Goal: Task Accomplishment & Management: Use online tool/utility

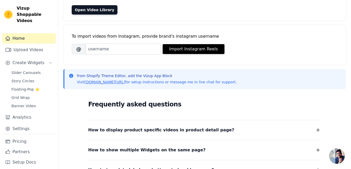
scroll to position [52, 0]
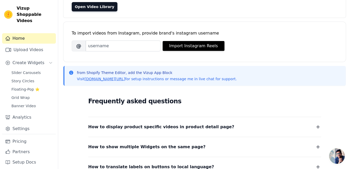
click at [333, 158] on span "Open chat" at bounding box center [337, 156] width 16 height 16
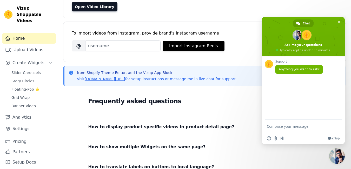
click at [280, 127] on textarea "Compose your message..." at bounding box center [298, 126] width 62 height 13
type textarea "HI"
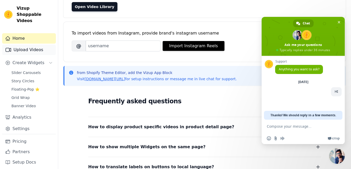
click at [28, 45] on link "Upload Videos" at bounding box center [29, 50] width 54 height 10
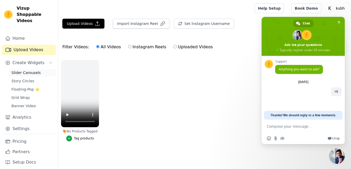
click at [34, 70] on span "Slider Carousels" at bounding box center [25, 72] width 29 height 5
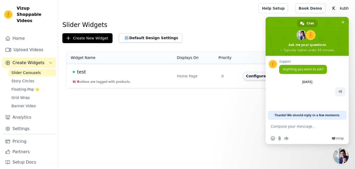
click at [250, 75] on button "Configure Widget" at bounding box center [264, 76] width 42 height 8
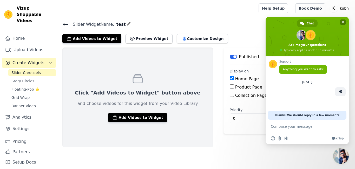
click at [342, 23] on span "Close chat" at bounding box center [343, 22] width 3 height 3
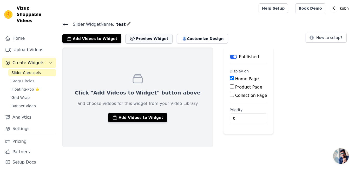
click at [138, 38] on button "Preview Widget" at bounding box center [149, 38] width 47 height 9
click at [182, 41] on button "Customize Design" at bounding box center [202, 38] width 51 height 9
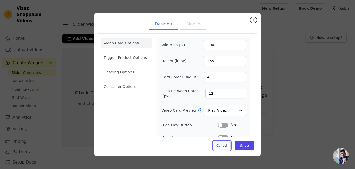
click at [224, 146] on button "Cancel" at bounding box center [221, 145] width 17 height 9
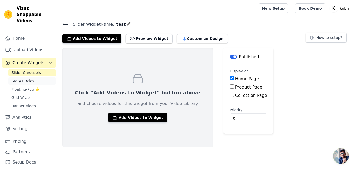
click at [17, 79] on span "Story Circles" at bounding box center [22, 81] width 23 height 5
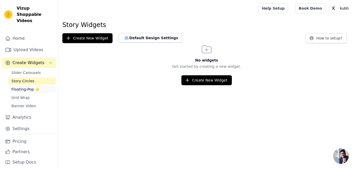
click at [17, 87] on span "Floating-Pop ⭐" at bounding box center [25, 89] width 28 height 5
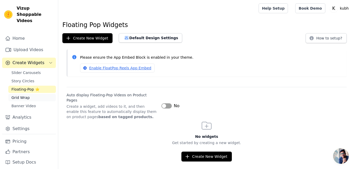
click at [20, 95] on span "Grid Wrap" at bounding box center [20, 97] width 18 height 5
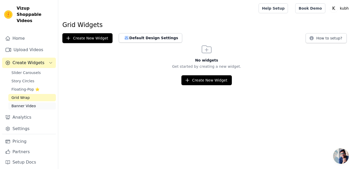
click at [22, 103] on span "Banner Video" at bounding box center [23, 105] width 24 height 5
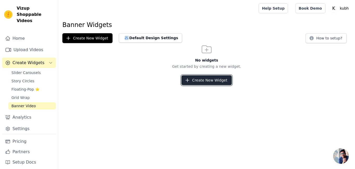
click at [207, 83] on button "Create New Widget" at bounding box center [206, 80] width 50 height 10
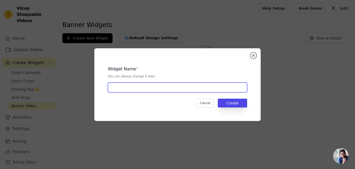
click at [170, 88] on input "text" at bounding box center [177, 88] width 139 height 10
type input "test"
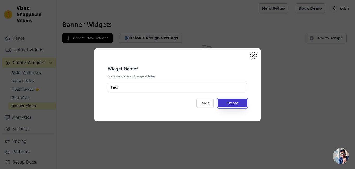
click at [227, 102] on button "Create" at bounding box center [232, 103] width 29 height 9
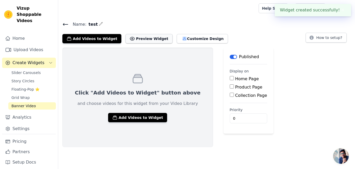
click at [135, 37] on button "Preview Widget" at bounding box center [149, 38] width 47 height 9
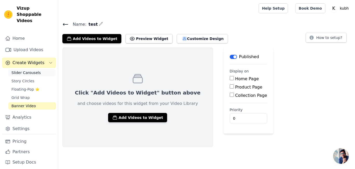
click at [31, 70] on span "Slider Carousels" at bounding box center [25, 72] width 29 height 5
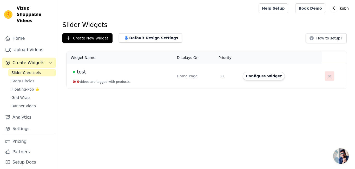
click at [327, 74] on icon "button" at bounding box center [329, 76] width 5 height 5
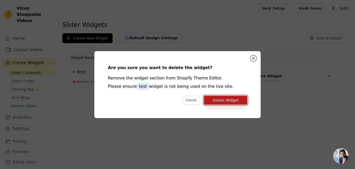
click at [238, 103] on button "Delete Widget" at bounding box center [225, 100] width 43 height 9
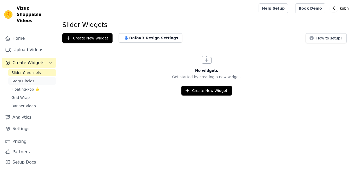
click at [25, 79] on span "Story Circles" at bounding box center [22, 81] width 23 height 5
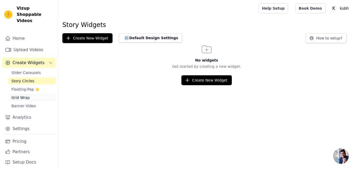
click at [24, 95] on span "Grid Wrap" at bounding box center [20, 97] width 18 height 5
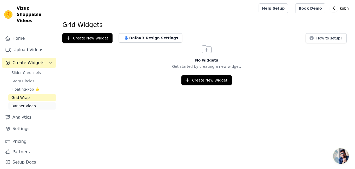
click at [23, 103] on span "Banner Video" at bounding box center [23, 105] width 24 height 5
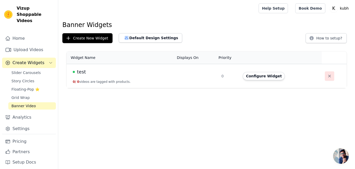
click at [327, 77] on icon "button" at bounding box center [329, 76] width 5 height 5
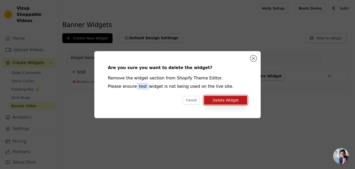
click at [222, 100] on button "Delete Widget" at bounding box center [225, 100] width 43 height 9
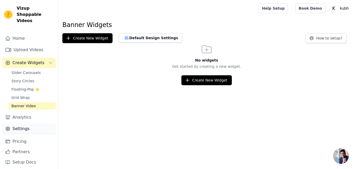
click at [19, 124] on link "Settings" at bounding box center [29, 129] width 54 height 10
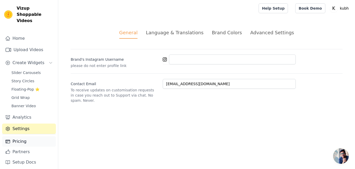
click at [14, 138] on link "Pricing" at bounding box center [29, 141] width 54 height 10
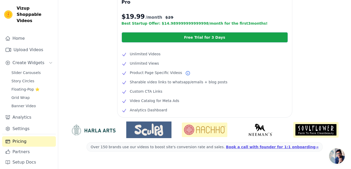
scroll to position [142, 0]
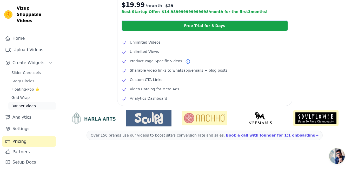
click at [24, 103] on span "Banner Video" at bounding box center [23, 105] width 24 height 5
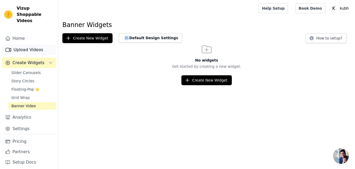
click at [27, 45] on link "Upload Videos" at bounding box center [29, 50] width 54 height 10
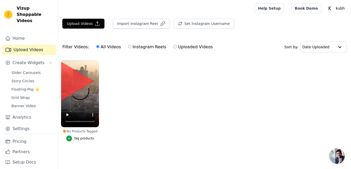
scroll to position [1, 0]
click at [128, 46] on input "Instagram Reels" at bounding box center [129, 46] width 3 height 3
radio input "true"
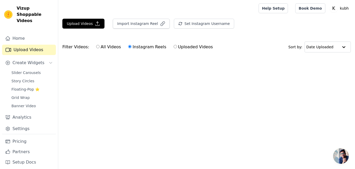
click at [96, 49] on label "All Videos" at bounding box center [108, 47] width 25 height 7
click at [96, 48] on input "All Videos" at bounding box center [97, 46] width 3 height 3
radio input "true"
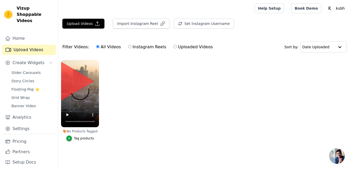
scroll to position [1, 0]
click at [33, 60] on span "Create Widgets" at bounding box center [28, 63] width 32 height 6
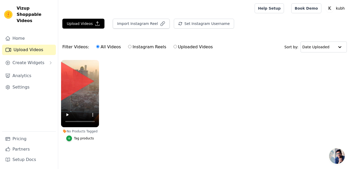
click at [37, 45] on link "Upload Videos" at bounding box center [29, 50] width 54 height 10
click at [36, 60] on span "Create Widgets" at bounding box center [28, 63] width 32 height 6
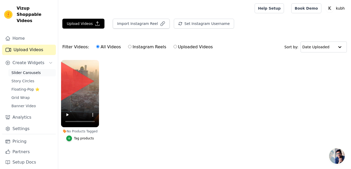
click at [32, 70] on span "Slider Carousels" at bounding box center [25, 72] width 29 height 5
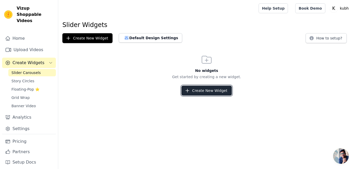
click at [211, 95] on button "Create New Widget" at bounding box center [206, 91] width 50 height 10
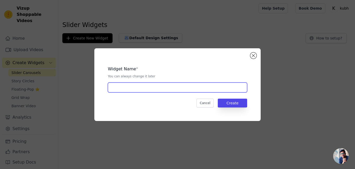
click at [132, 91] on input "text" at bounding box center [177, 88] width 139 height 10
type input "test"
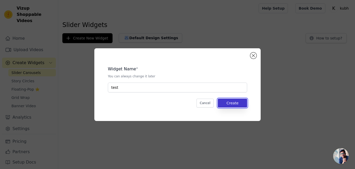
click at [230, 106] on button "Create" at bounding box center [232, 103] width 29 height 9
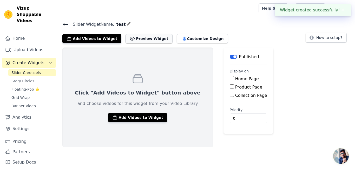
click at [145, 39] on button "Preview Widget" at bounding box center [149, 38] width 47 height 9
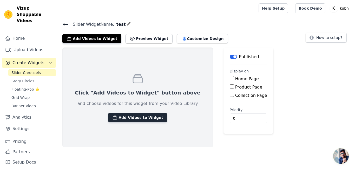
click at [116, 120] on button "Add Videos to Widget" at bounding box center [137, 117] width 59 height 9
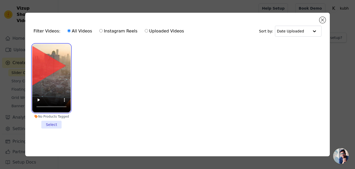
click at [59, 86] on video at bounding box center [51, 78] width 38 height 68
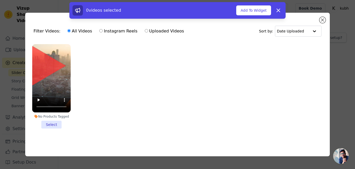
click at [52, 123] on li "No Products Tagged Select" at bounding box center [51, 86] width 38 height 84
click at [0, 0] on input "No Products Tagged Select" at bounding box center [0, 0] width 0 height 0
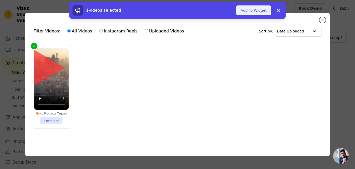
click at [257, 13] on button "Add To Widget" at bounding box center [253, 10] width 35 height 10
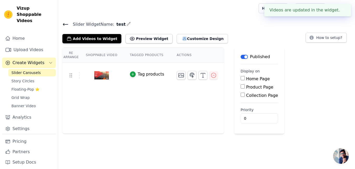
click at [340, 9] on button "✖" at bounding box center [343, 10] width 6 height 6
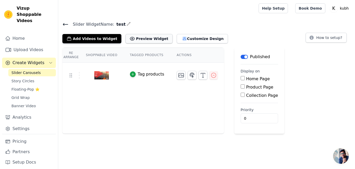
click at [139, 40] on button "Preview Widget" at bounding box center [149, 38] width 47 height 9
click at [136, 41] on button "Preview Widget" at bounding box center [149, 38] width 47 height 9
click at [146, 42] on button "Preview Widget" at bounding box center [149, 38] width 47 height 9
